Goal: Information Seeking & Learning: Find specific fact

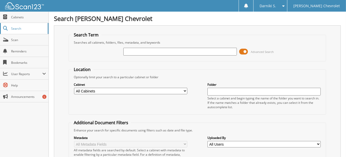
click at [19, 28] on span "Search" at bounding box center [28, 28] width 34 height 4
click at [16, 83] on span "Help" at bounding box center [28, 85] width 35 height 4
click at [21, 27] on span "Search" at bounding box center [28, 28] width 34 height 4
type input "1C6RREBT4KN905033"
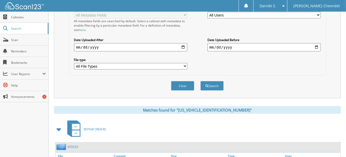
scroll to position [166, 0]
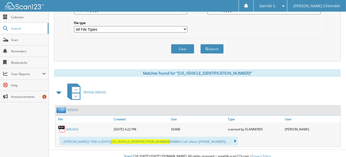
click at [72, 127] on link "6082463" at bounding box center [72, 129] width 13 height 4
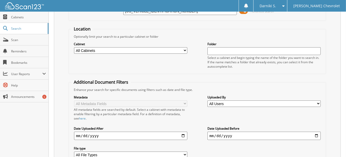
scroll to position [0, 0]
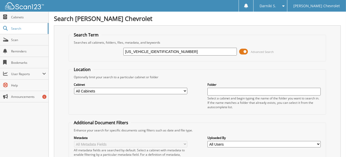
click at [152, 51] on input "[US_VEHICLE_IDENTIFICATION_NUMBER]" at bounding box center [180, 52] width 114 height 8
drag, startPoint x: 151, startPoint y: 51, endPoint x: 110, endPoint y: 51, distance: 40.8
click at [110, 51] on div "[US_VEHICLE_IDENTIFICATION_NUMBER] Advanced Search" at bounding box center [198, 52] width 252 height 14
type input "905033"
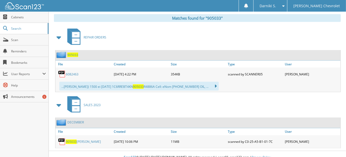
scroll to position [222, 0]
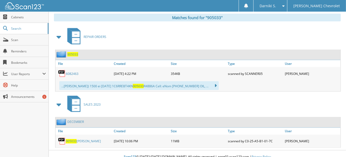
click at [72, 139] on span "905033" at bounding box center [71, 141] width 11 height 4
click at [26, 27] on span "Search" at bounding box center [28, 28] width 34 height 4
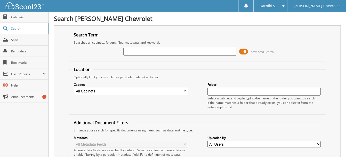
click at [144, 53] on input "text" at bounding box center [180, 52] width 114 height 8
type input "pg232655"
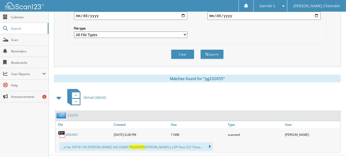
scroll to position [166, 0]
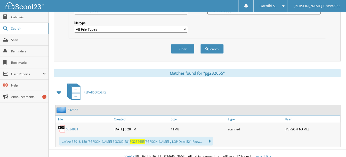
click at [74, 127] on link "6084981" at bounding box center [72, 129] width 13 height 4
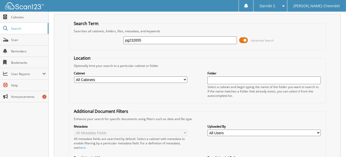
scroll to position [0, 0]
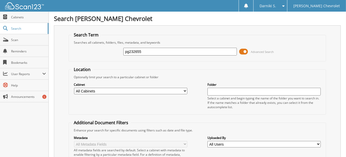
click at [124, 52] on input "pg232655" at bounding box center [180, 52] width 114 height 8
click at [131, 51] on input "pg232655" at bounding box center [180, 52] width 114 height 8
paste input "3GCUDJE81PG"
type input "[US_VEHICLE_IDENTIFICATION_NUMBER]"
